Goal: Navigation & Orientation: Find specific page/section

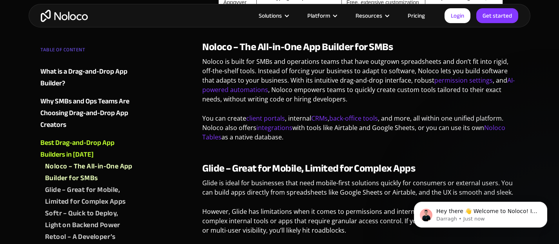
scroll to position [1640, 0]
click at [315, 145] on p "You can create client portals , internal CRMs , back-office tools , and more, a…" at bounding box center [360, 130] width 316 height 34
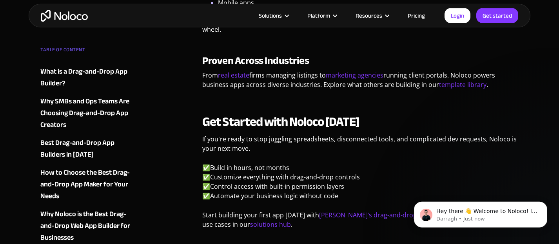
scroll to position [2920, 0]
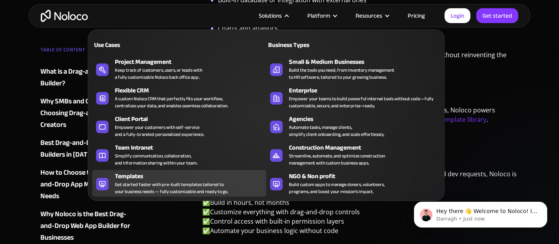
click at [123, 177] on div "Templates" at bounding box center [192, 176] width 155 height 9
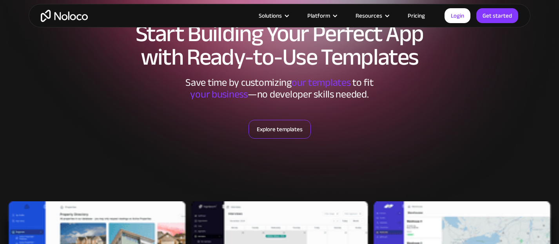
click at [281, 133] on link "Explore templates" at bounding box center [280, 129] width 62 height 19
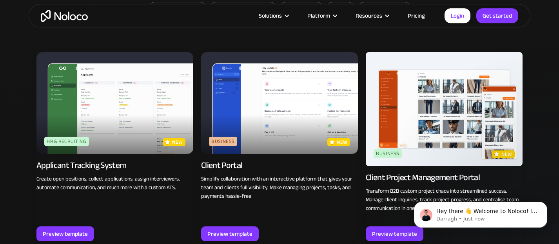
scroll to position [553, 0]
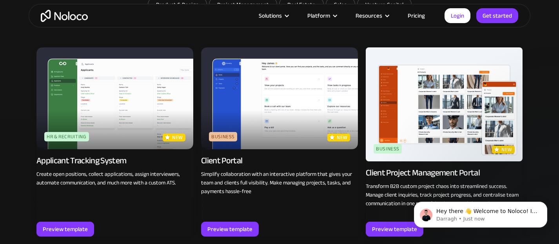
scroll to position [80, 0]
